Goal: Use online tool/utility: Utilize a website feature to perform a specific function

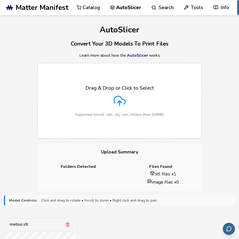
click at [110, 89] on p "Drag & Drop or Click to Select" at bounding box center [119, 88] width 68 height 6
click at [0, 0] on input "Drag & Drop or Click to Select Supported format: .stls, .obj, .zips, folders (M…" at bounding box center [0, 0] width 0 height 0
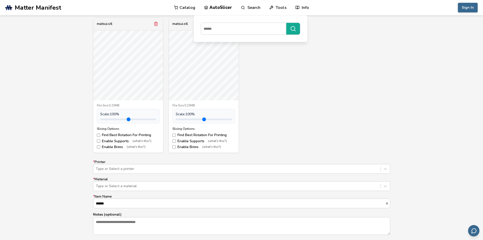
scroll to position [152, 0]
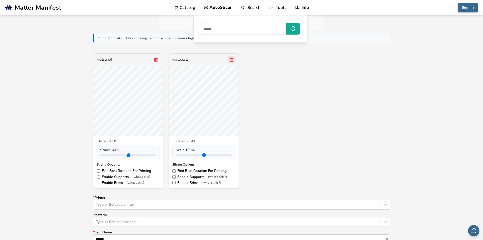
click at [231, 60] on icon "Remove model" at bounding box center [231, 59] width 5 height 5
type input "*"
drag, startPoint x: 112, startPoint y: 154, endPoint x: 111, endPoint y: 158, distance: 4.3
click at [111, 156] on input "range" at bounding box center [128, 155] width 56 height 2
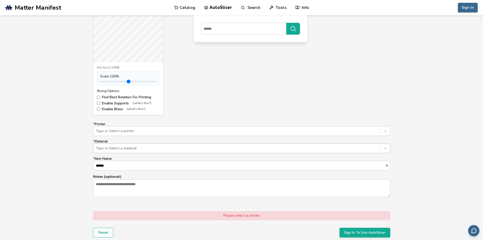
scroll to position [228, 0]
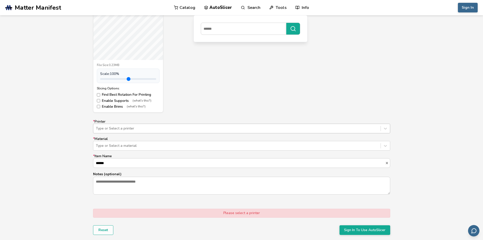
click at [109, 129] on div at bounding box center [237, 128] width 282 height 5
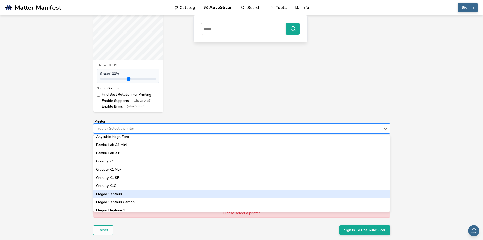
scroll to position [117, 0]
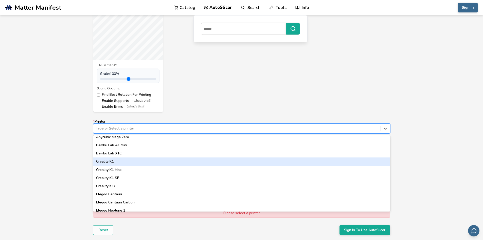
click at [124, 159] on div "Creality K1" at bounding box center [241, 161] width 297 height 8
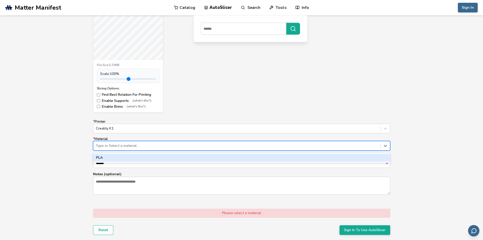
click at [127, 145] on div at bounding box center [237, 145] width 282 height 5
click at [110, 156] on div "PLA" at bounding box center [241, 157] width 297 height 8
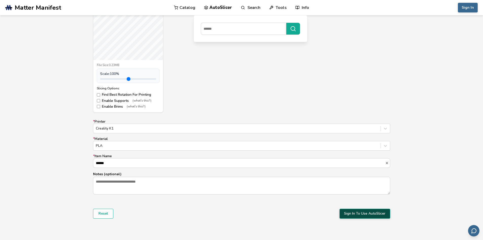
click at [369, 214] on button "Sign In To Use AutoSlicer" at bounding box center [365, 213] width 51 height 10
